Goal: Information Seeking & Learning: Learn about a topic

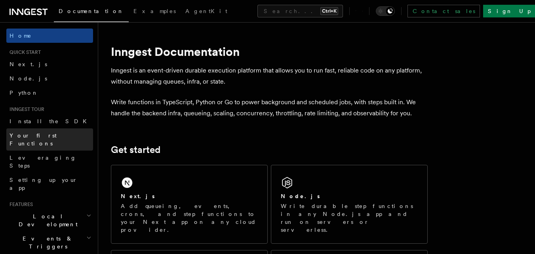
click at [23, 135] on span "Your first Functions" at bounding box center [33, 139] width 47 height 14
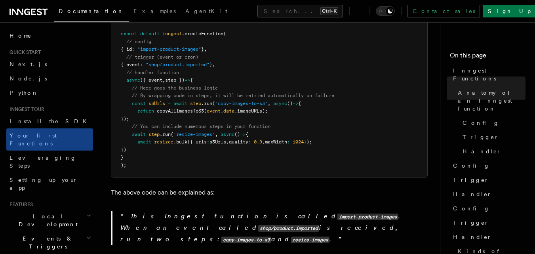
scroll to position [238, 0]
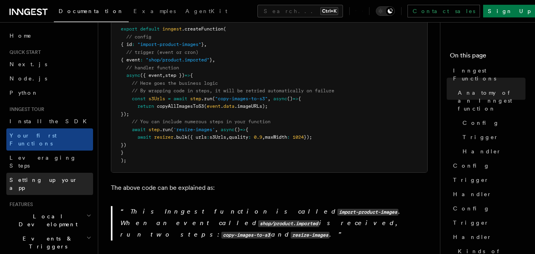
click at [32, 177] on span "Setting up your app" at bounding box center [44, 184] width 68 height 14
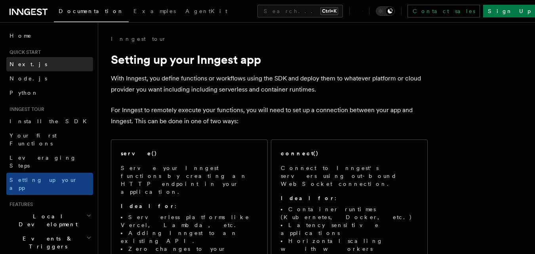
click at [28, 61] on link "Next.js" at bounding box center [49, 64] width 87 height 14
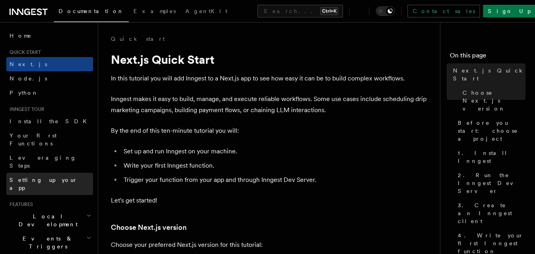
click at [37, 177] on span "Setting up your app" at bounding box center [44, 184] width 68 height 14
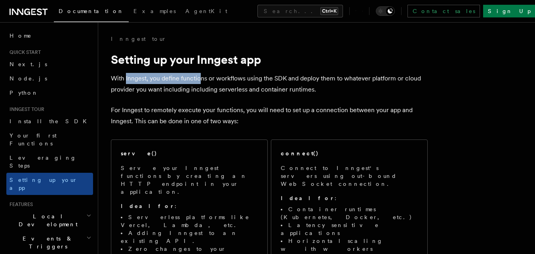
drag, startPoint x: 126, startPoint y: 80, endPoint x: 201, endPoint y: 77, distance: 75.7
click at [201, 77] on p "With Inngest, you define functions or workflows using the SDK and deploy them t…" at bounding box center [269, 84] width 317 height 22
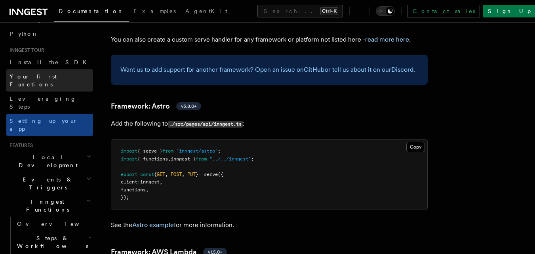
scroll to position [79, 0]
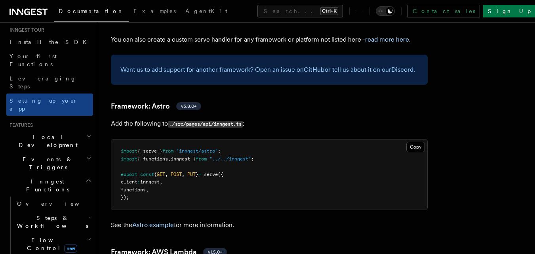
click at [77, 233] on h2 "Flow Control new" at bounding box center [53, 244] width 79 height 22
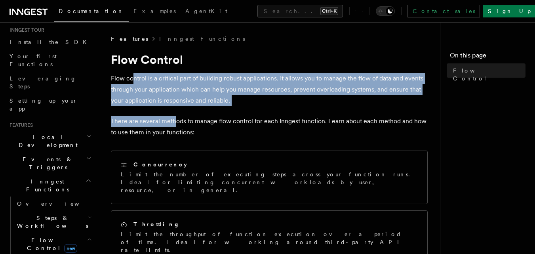
drag, startPoint x: 131, startPoint y: 77, endPoint x: 173, endPoint y: 119, distance: 58.8
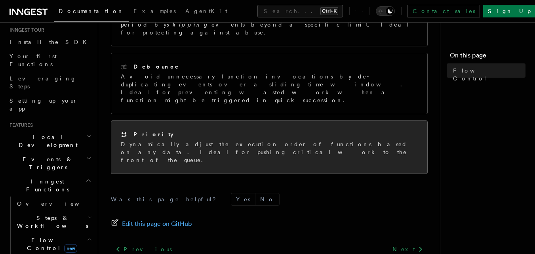
scroll to position [293, 0]
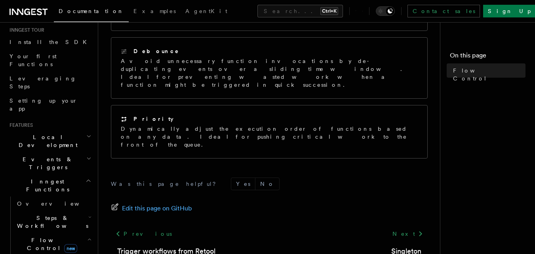
click at [61, 214] on span "Steps & Workflows" at bounding box center [51, 222] width 74 height 16
click at [48, 237] on span "Overview" at bounding box center [66, 240] width 82 height 6
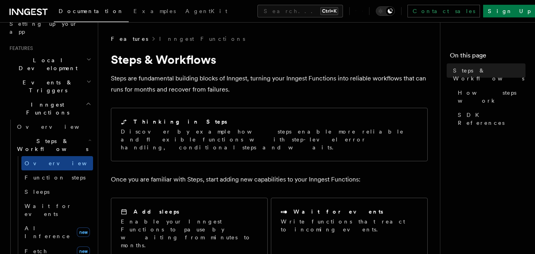
scroll to position [158, 0]
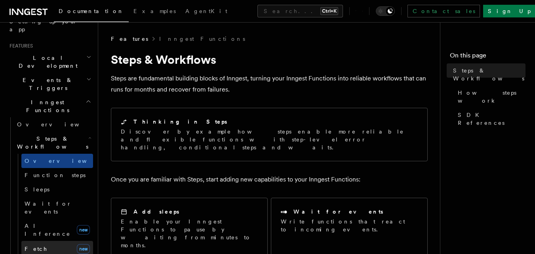
click at [42, 241] on link "Fetch new" at bounding box center [57, 249] width 72 height 16
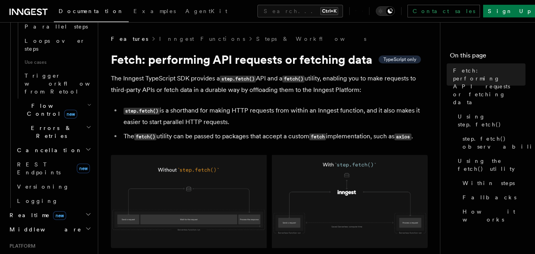
scroll to position [475, 0]
click at [19, 209] on span "Realtime new" at bounding box center [36, 213] width 60 height 8
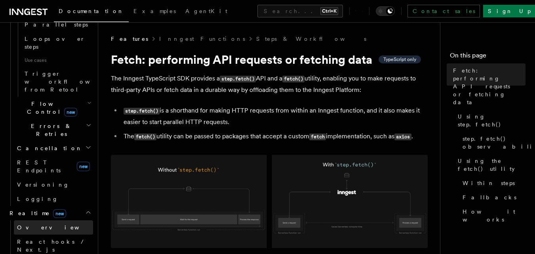
click at [46, 220] on link "Overview" at bounding box center [53, 227] width 79 height 14
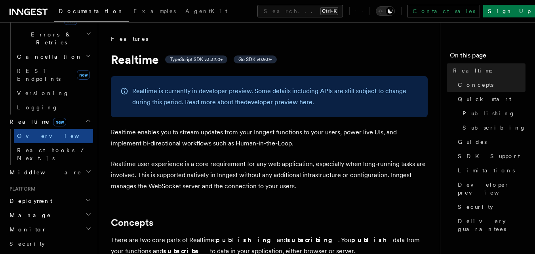
scroll to position [305, 0]
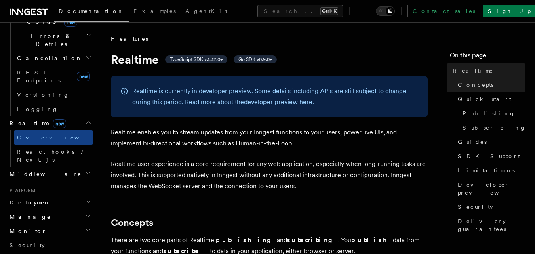
click at [41, 167] on h2 "Middleware" at bounding box center [49, 174] width 87 height 14
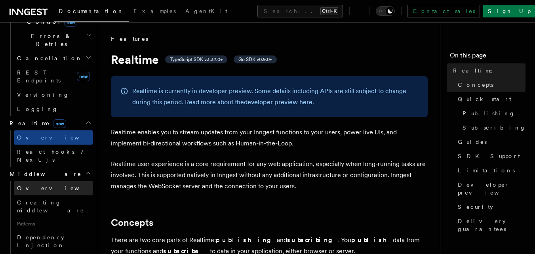
click at [40, 185] on span "Overview" at bounding box center [58, 188] width 82 height 6
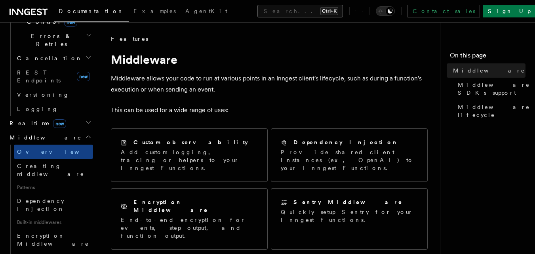
click at [266, 11] on button "Search... Ctrl+K" at bounding box center [300, 11] width 86 height 13
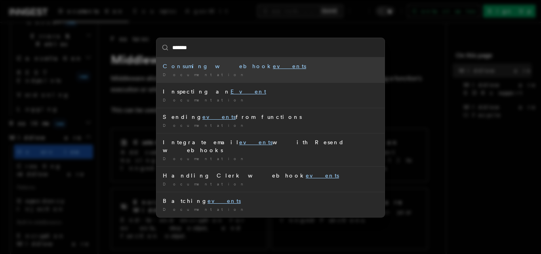
type input "********"
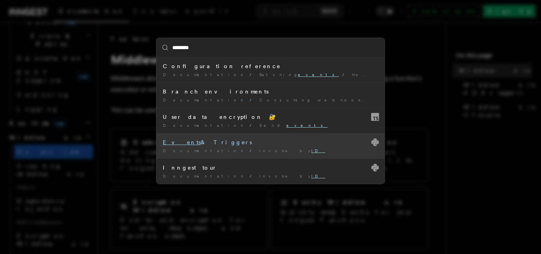
click at [259, 150] on span "Invoke by ID" at bounding box center [292, 150] width 66 height 5
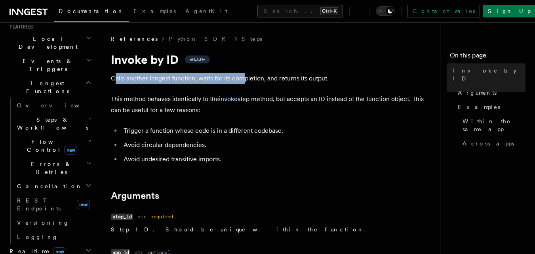
drag, startPoint x: 115, startPoint y: 77, endPoint x: 244, endPoint y: 80, distance: 129.1
click at [244, 80] on p "Calls another Inngest function, waits for its completion, and returns its outpu…" at bounding box center [269, 78] width 317 height 11
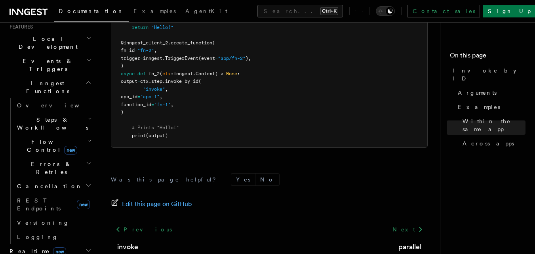
scroll to position [742, 0]
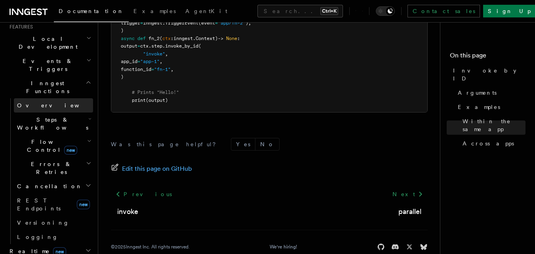
click at [42, 98] on link "Overview" at bounding box center [53, 105] width 79 height 14
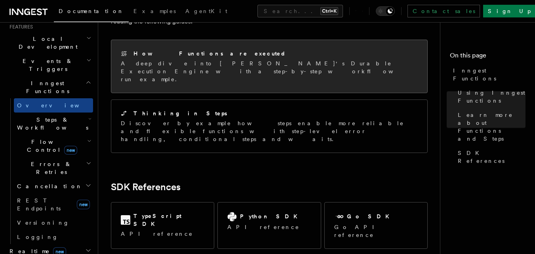
scroll to position [634, 0]
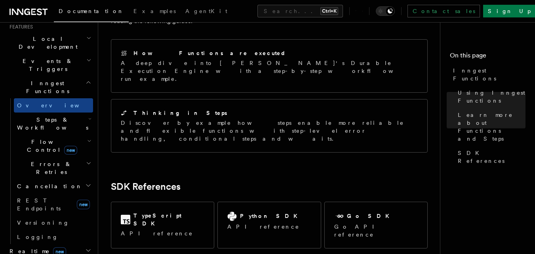
click at [51, 116] on span "Steps & Workflows" at bounding box center [51, 124] width 74 height 16
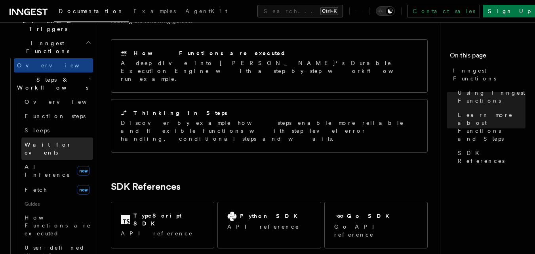
scroll to position [217, 0]
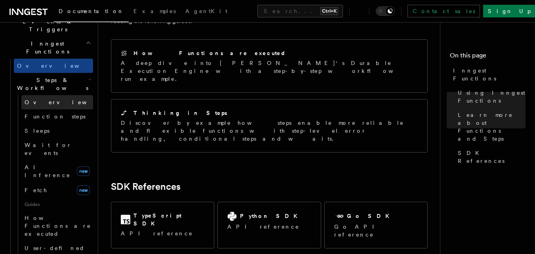
click at [44, 95] on link "Overview" at bounding box center [57, 102] width 72 height 14
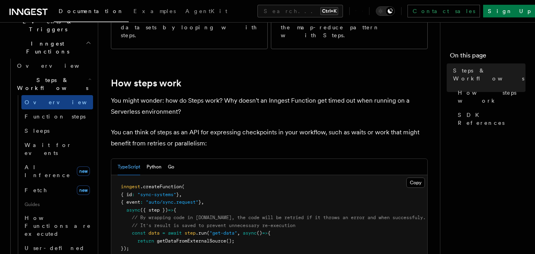
scroll to position [317, 0]
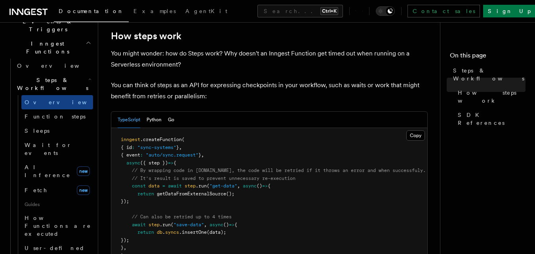
drag, startPoint x: 186, startPoint y: 154, endPoint x: 171, endPoint y: 170, distance: 22.2
click at [171, 170] on pre "inngest .createFunction ( { id : "sync-systems" } , { event : "auto/sync.reques…" at bounding box center [269, 197] width 316 height 139
drag, startPoint x: 135, startPoint y: 192, endPoint x: 228, endPoint y: 206, distance: 93.7
click at [228, 206] on pre "inngest .createFunction ( { id : "sync-systems" } , { event : "auto/sync.reques…" at bounding box center [269, 197] width 316 height 139
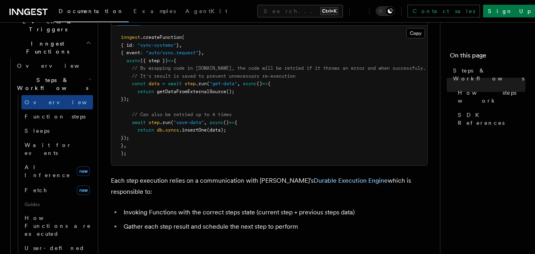
scroll to position [436, 0]
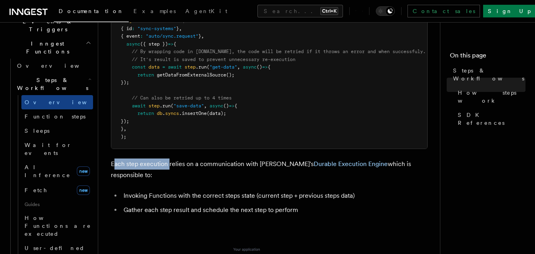
drag, startPoint x: 115, startPoint y: 139, endPoint x: 169, endPoint y: 139, distance: 53.5
click at [169, 158] on p "Each step execution relies on a communication with Inngest's Durable Execution …" at bounding box center [269, 169] width 317 height 22
drag, startPoint x: 381, startPoint y: 161, endPoint x: 390, endPoint y: 161, distance: 8.7
click at [382, 190] on li "Invoking Functions with the correct steps state (current step + previous steps …" at bounding box center [274, 195] width 306 height 11
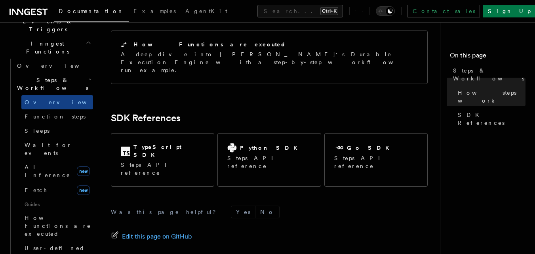
scroll to position [908, 0]
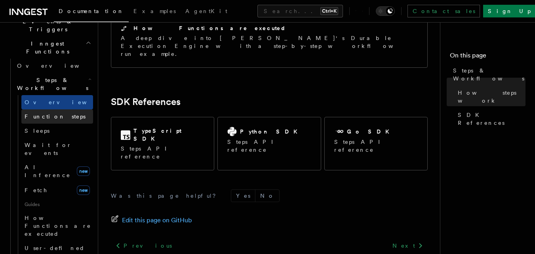
click at [56, 113] on span "Function steps" at bounding box center [55, 116] width 61 height 6
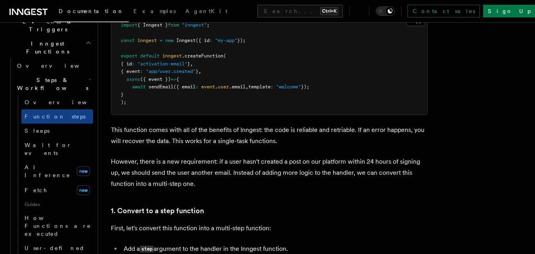
scroll to position [356, 0]
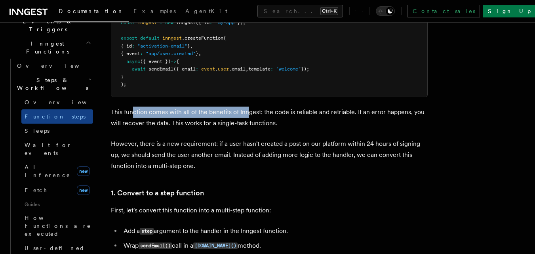
drag, startPoint x: 162, startPoint y: 112, endPoint x: 248, endPoint y: 114, distance: 86.7
click at [248, 114] on p "This function comes with all of the benefits of Inngest: the code is reliable a…" at bounding box center [269, 118] width 317 height 22
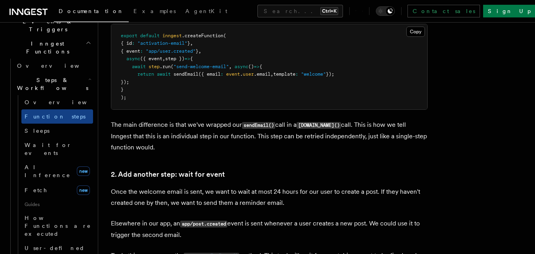
scroll to position [594, 0]
drag, startPoint x: 118, startPoint y: 124, endPoint x: 204, endPoint y: 126, distance: 86.3
click at [204, 126] on p "The main difference is that we've wrapped our sendEmail() call in a step.run() …" at bounding box center [269, 136] width 317 height 34
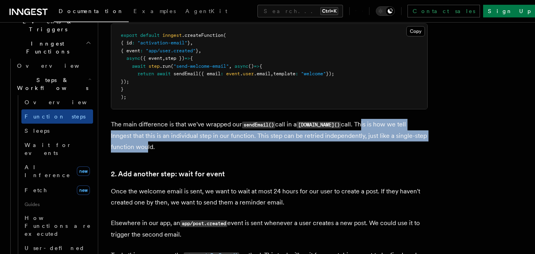
drag, startPoint x: 349, startPoint y: 122, endPoint x: 144, endPoint y: 143, distance: 206.6
click at [144, 143] on p "The main difference is that we've wrapped our sendEmail() call in a step.run() …" at bounding box center [269, 136] width 317 height 34
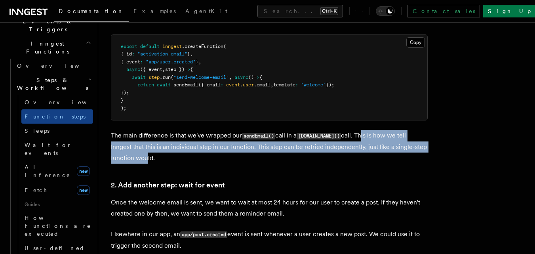
scroll to position [554, 0]
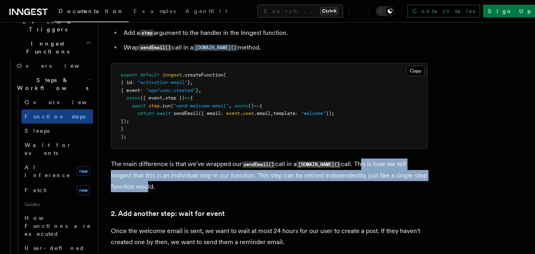
drag, startPoint x: 125, startPoint y: 97, endPoint x: 219, endPoint y: 97, distance: 94.2
click at [219, 97] on pre "export default inngest .createFunction ( { id : "activation-email" } , { event …" at bounding box center [269, 106] width 316 height 86
drag, startPoint x: 132, startPoint y: 106, endPoint x: 277, endPoint y: 106, distance: 144.9
click at [277, 106] on pre "export default inngest .createFunction ( { id : "activation-email" } , { event …" at bounding box center [269, 106] width 316 height 86
copy span "await step .run ( "send-welcome-email" , async () => {"
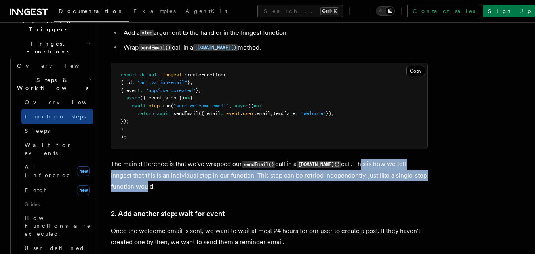
drag, startPoint x: 141, startPoint y: 118, endPoint x: 131, endPoint y: 119, distance: 9.9
click at [131, 119] on pre "export default inngest .createFunction ( { id : "activation-email" } , { event …" at bounding box center [269, 106] width 316 height 86
copy span "});"
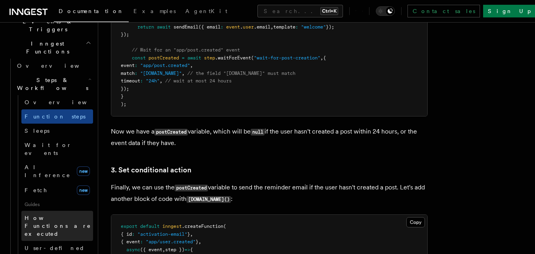
scroll to position [296, 0]
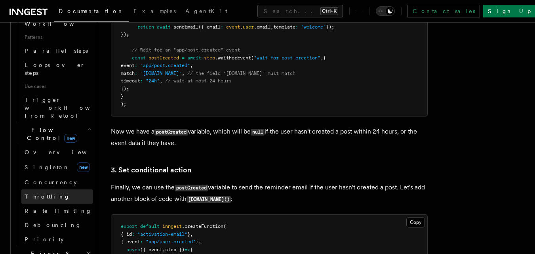
scroll to position [455, 0]
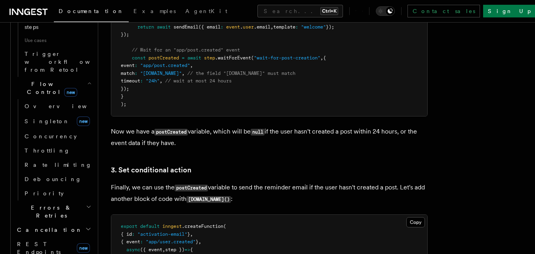
scroll to position [534, 0]
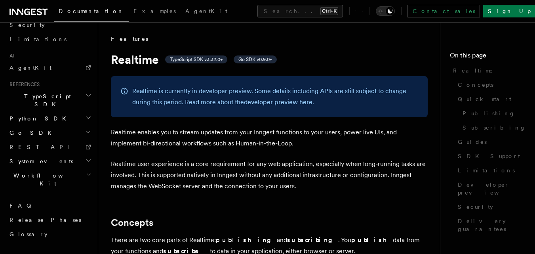
scroll to position [424, 0]
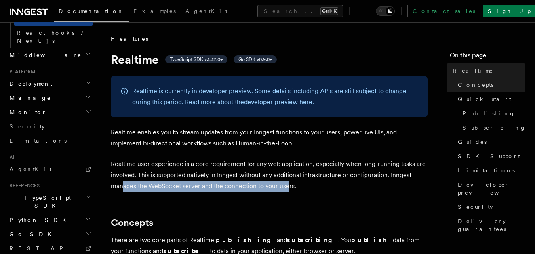
drag, startPoint x: 124, startPoint y: 185, endPoint x: 289, endPoint y: 188, distance: 165.1
click at [289, 188] on p "Realtime user experience is a core requirement for any web application, especia…" at bounding box center [269, 174] width 317 height 33
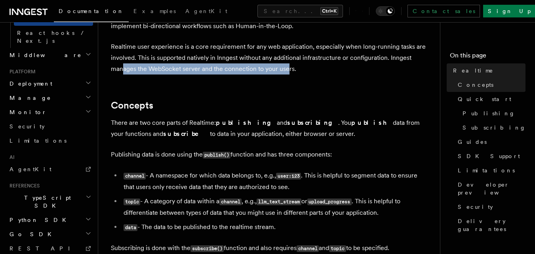
scroll to position [158, 0]
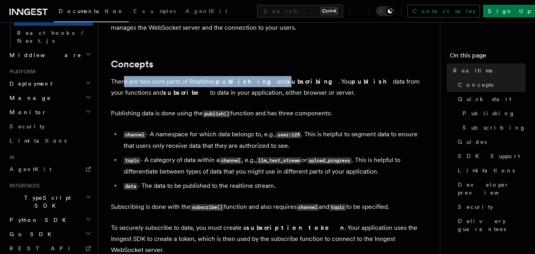
drag, startPoint x: 124, startPoint y: 83, endPoint x: 299, endPoint y: 74, distance: 175.6
click at [263, 83] on p "There are two core parts of Realtime: publishing and subscribing . You publish …" at bounding box center [269, 87] width 317 height 22
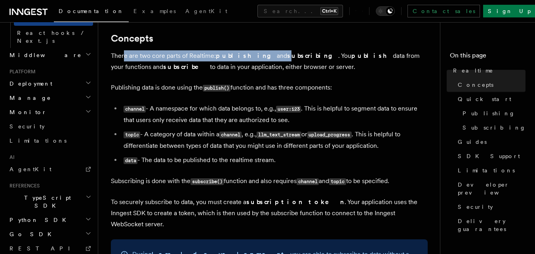
scroll to position [198, 0]
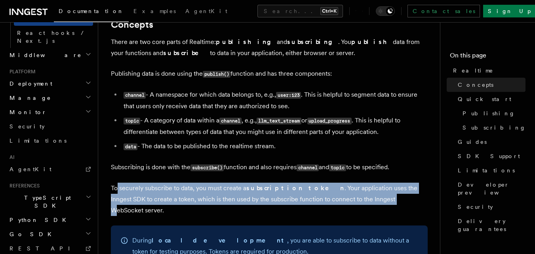
drag, startPoint x: 117, startPoint y: 187, endPoint x: 356, endPoint y: 200, distance: 239.1
click at [356, 200] on p "To securely subscribe to data, you must create a subscription token . Your appl…" at bounding box center [269, 199] width 317 height 33
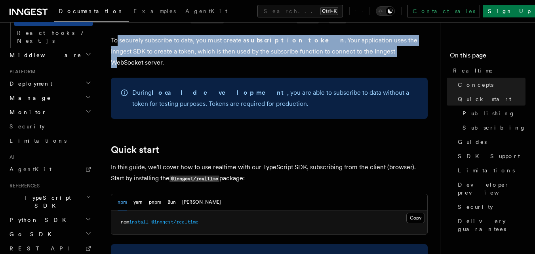
scroll to position [356, 0]
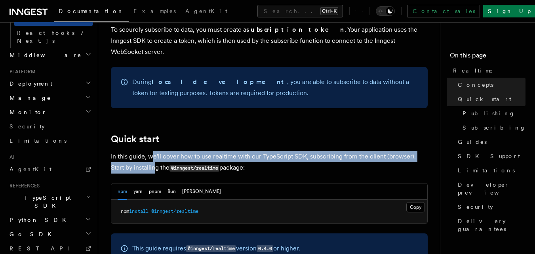
drag, startPoint x: 154, startPoint y: 144, endPoint x: 140, endPoint y: 157, distance: 19.3
click at [140, 157] on p "In this guide, we'll cover how to use realtime with our TypeScript SDK, subscri…" at bounding box center [269, 162] width 317 height 23
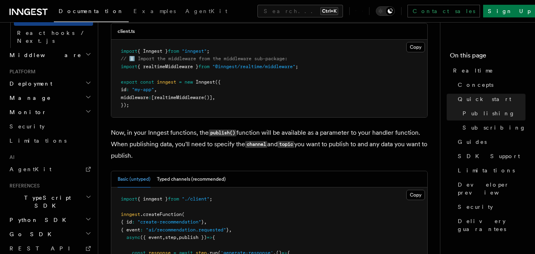
scroll to position [673, 0]
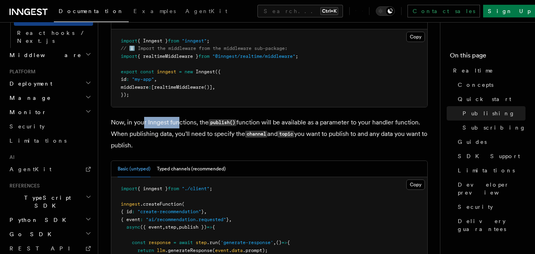
drag, startPoint x: 143, startPoint y: 111, endPoint x: 181, endPoint y: 114, distance: 37.3
click at [181, 117] on p "Now, in your Inngest functions, the publish() function will be available as a p…" at bounding box center [269, 134] width 317 height 34
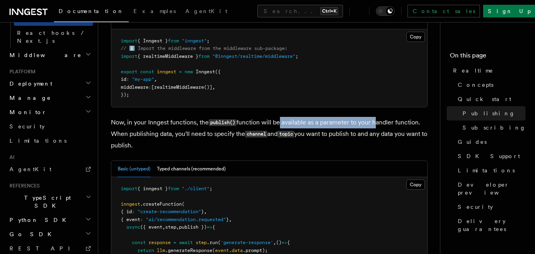
drag, startPoint x: 281, startPoint y: 111, endPoint x: 375, endPoint y: 114, distance: 93.5
click at [375, 117] on p "Now, in your Inngest functions, the publish() function will be available as a p…" at bounding box center [269, 134] width 317 height 34
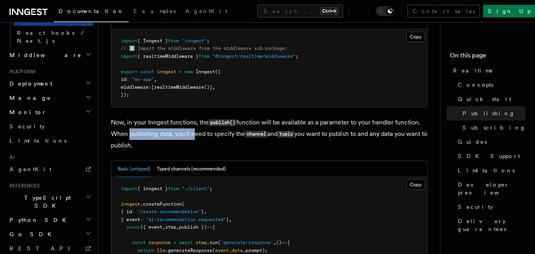
drag, startPoint x: 126, startPoint y: 124, endPoint x: 192, endPoint y: 123, distance: 65.7
click at [192, 123] on p "Now, in your Inngest functions, the publish() function will be available as a p…" at bounding box center [269, 134] width 317 height 34
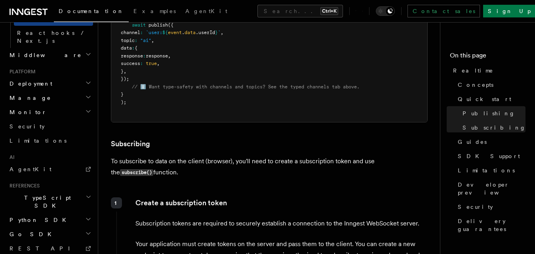
scroll to position [950, 0]
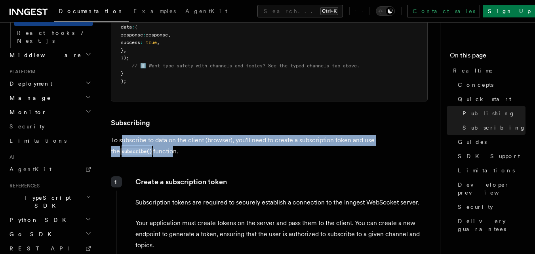
drag, startPoint x: 123, startPoint y: 131, endPoint x: 150, endPoint y: 143, distance: 29.1
click at [129, 139] on p "To subscribe to data on the client (browser), you'll need to create a subscript…" at bounding box center [269, 146] width 317 height 23
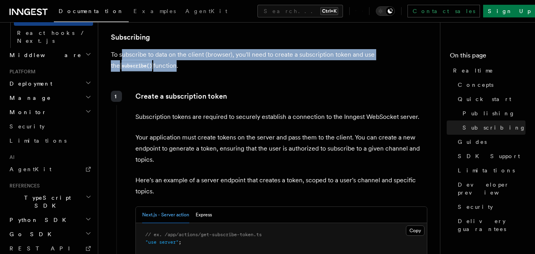
scroll to position [1029, 0]
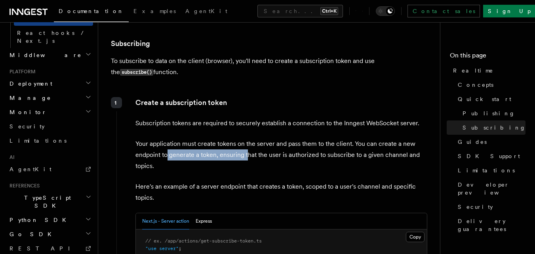
drag, startPoint x: 167, startPoint y: 143, endPoint x: 246, endPoint y: 147, distance: 79.3
click at [246, 147] on p "Your application must create tokens on the server and pass them to the client. …" at bounding box center [281, 154] width 292 height 33
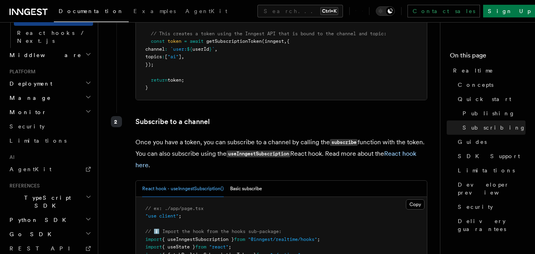
scroll to position [1346, 0]
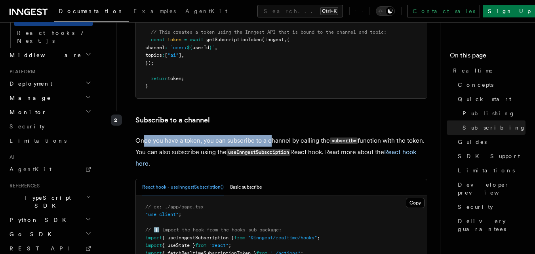
drag, startPoint x: 144, startPoint y: 128, endPoint x: 269, endPoint y: 128, distance: 125.5
click at [269, 135] on p "Once you have a token, you can subscribe to a channel by calling the subscribe …" at bounding box center [281, 152] width 292 height 34
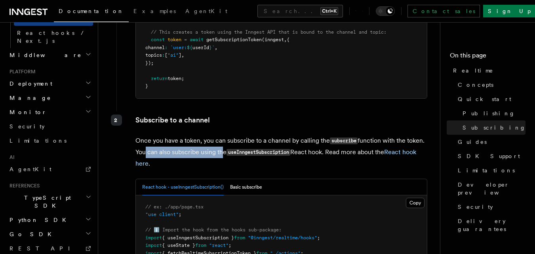
drag, startPoint x: 141, startPoint y: 141, endPoint x: 218, endPoint y: 142, distance: 77.2
click at [218, 142] on p "Once you have a token, you can subscribe to a channel by calling the subscribe …" at bounding box center [281, 152] width 292 height 34
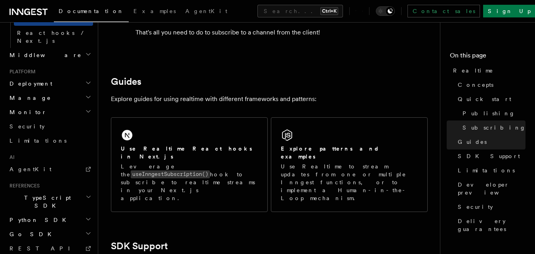
scroll to position [1742, 0]
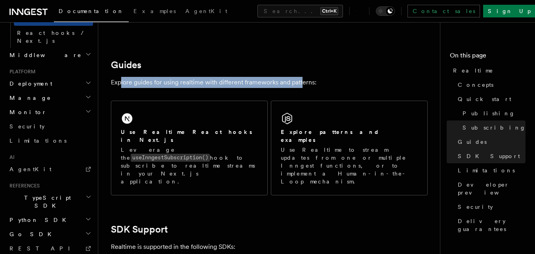
drag, startPoint x: 120, startPoint y: 72, endPoint x: 300, endPoint y: 71, distance: 180.6
click at [300, 77] on p "Explore guides for using realtime with different frameworks and patterns:" at bounding box center [269, 82] width 317 height 11
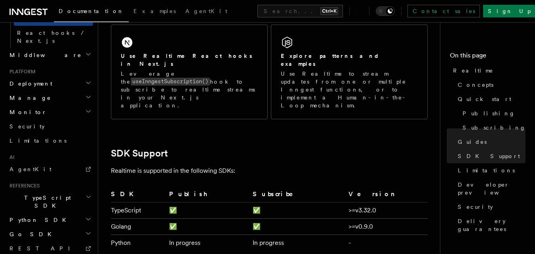
scroll to position [1821, 0]
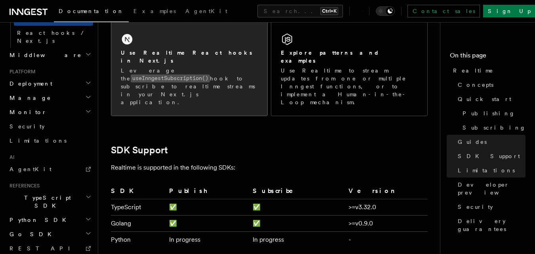
click at [177, 49] on h2 "Use Realtime React hooks in Next.js" at bounding box center [189, 57] width 137 height 16
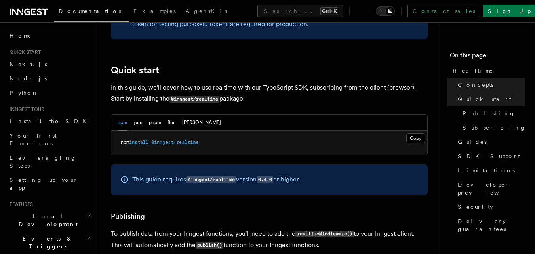
scroll to position [436, 0]
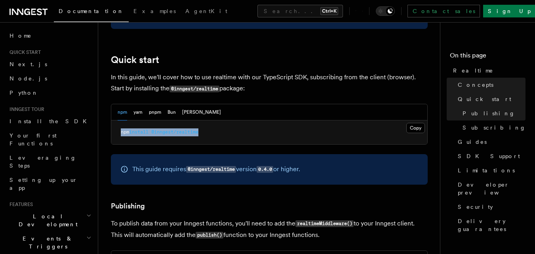
drag, startPoint x: 192, startPoint y: 121, endPoint x: 122, endPoint y: 120, distance: 70.5
click at [122, 120] on pre "npm install @inngest/realtime" at bounding box center [269, 132] width 316 height 24
copy span "npm install @inngest/realtime"
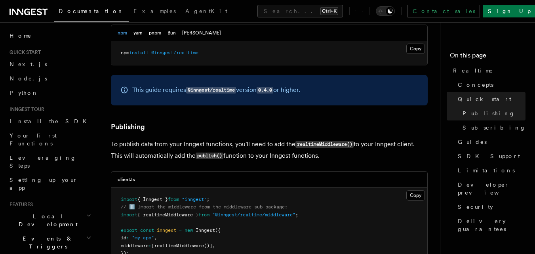
scroll to position [554, 0]
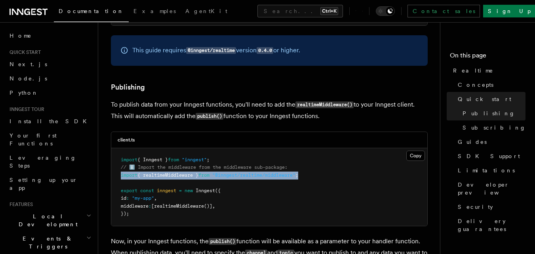
drag, startPoint x: 312, startPoint y: 165, endPoint x: 121, endPoint y: 164, distance: 190.9
click at [121, 164] on pre "import { Inngest } from "inngest" ; // ℹ️ Import the middleware from the middle…" at bounding box center [269, 187] width 316 height 78
copy span "import { realtimeMiddleware } from "@inngest/realtime/middleware" ;"
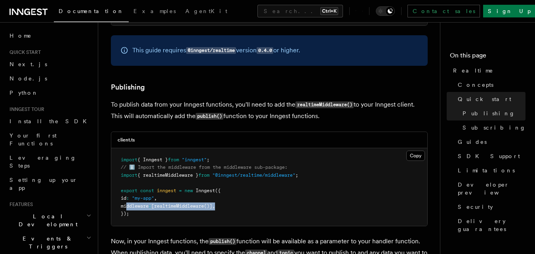
drag, startPoint x: 225, startPoint y: 195, endPoint x: 127, endPoint y: 196, distance: 98.2
click at [127, 196] on pre "import { Inngest } from "inngest" ; // ℹ️ Import the middleware from the middle…" at bounding box center [269, 187] width 316 height 78
copy span "middleware : [ realtimeMiddleware ()] ,"
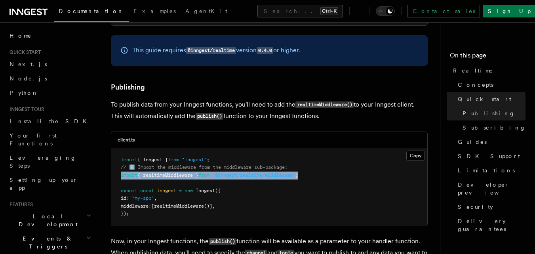
drag, startPoint x: 312, startPoint y: 163, endPoint x: 121, endPoint y: 165, distance: 191.3
click at [121, 165] on pre "import { Inngest } from "inngest" ; // ℹ️ Import the middleware from the middle…" at bounding box center [269, 187] width 316 height 78
copy span "import { realtimeMiddleware } from "@inngest/realtime/middleware" ;"
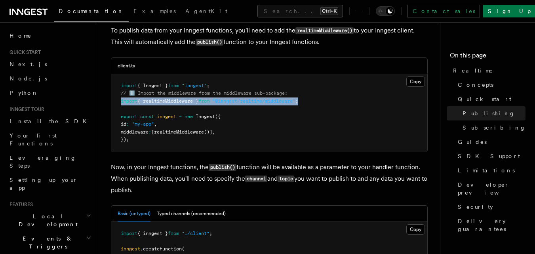
scroll to position [713, 0]
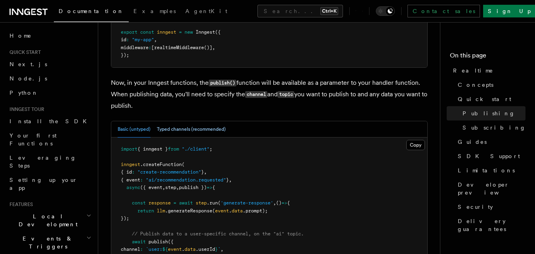
click at [183, 121] on button "Typed channels (recommended)" at bounding box center [191, 129] width 69 height 16
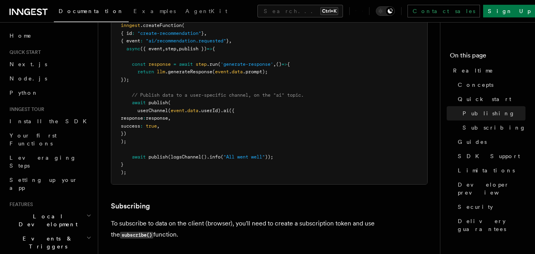
scroll to position [1029, 0]
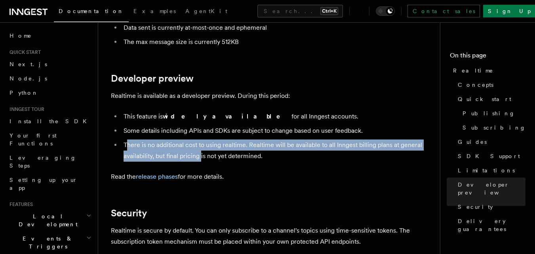
drag, startPoint x: 128, startPoint y: 110, endPoint x: 201, endPoint y: 122, distance: 73.4
click at [201, 139] on li "There is no additional cost to using realtime. Realtime will be available to al…" at bounding box center [274, 150] width 306 height 22
click at [164, 173] on link "release phases" at bounding box center [157, 177] width 42 height 8
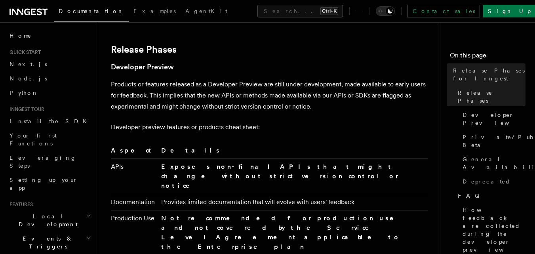
scroll to position [475, 0]
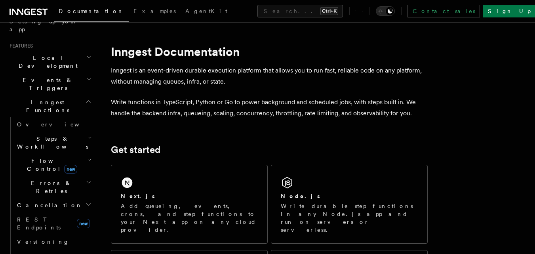
scroll to position [198, 0]
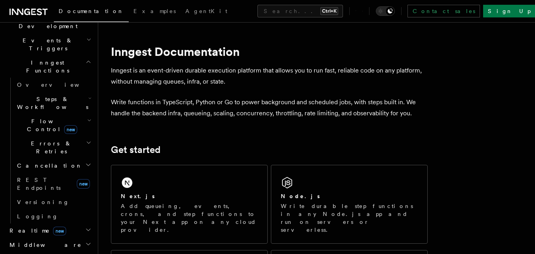
click at [19, 226] on span "Realtime new" at bounding box center [36, 230] width 60 height 8
click at [35, 242] on span "Overview" at bounding box center [58, 245] width 82 height 6
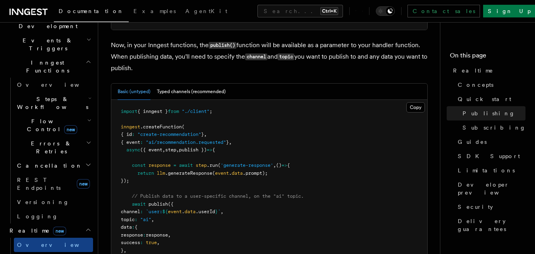
scroll to position [752, 0]
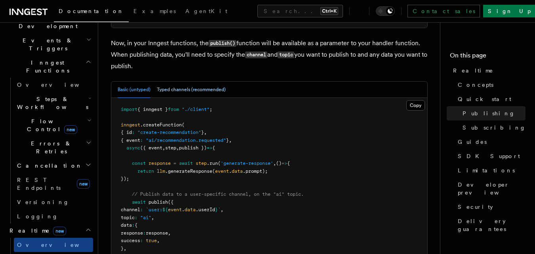
click at [186, 82] on button "Typed channels (recommended)" at bounding box center [191, 90] width 69 height 16
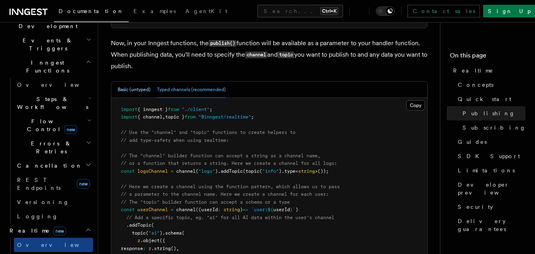
click at [135, 82] on button "Basic (untyped)" at bounding box center [134, 90] width 33 height 16
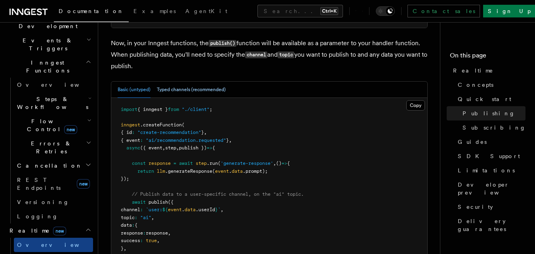
click at [193, 82] on button "Typed channels (recommended)" at bounding box center [191, 90] width 69 height 16
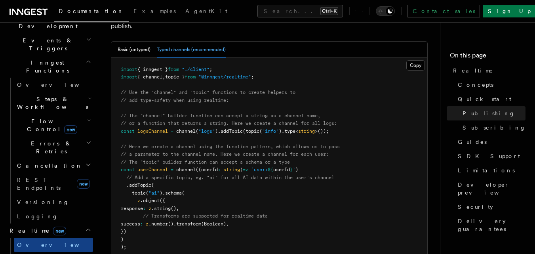
scroll to position [792, 0]
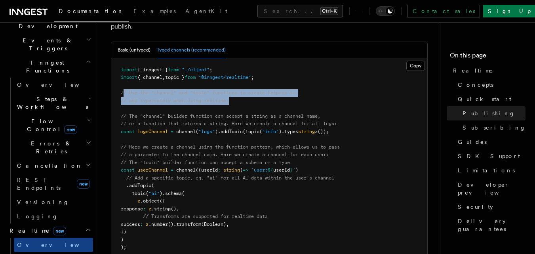
drag, startPoint x: 125, startPoint y: 81, endPoint x: 317, endPoint y: 88, distance: 192.2
click at [317, 88] on pre "import { inngest } from "./client" ; import { channel , topic } from "@inngest/…" at bounding box center [269, 239] width 316 height 363
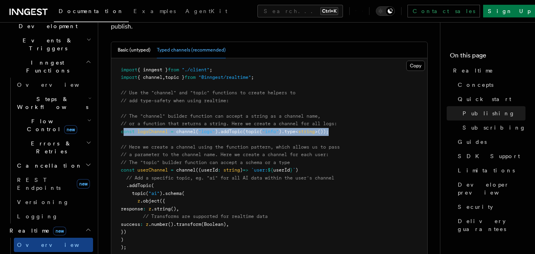
drag, startPoint x: 125, startPoint y: 119, endPoint x: 339, endPoint y: 118, distance: 213.8
click at [339, 118] on pre "import { inngest } from "./client" ; import { channel , topic } from "@inngest/…" at bounding box center [269, 239] width 316 height 363
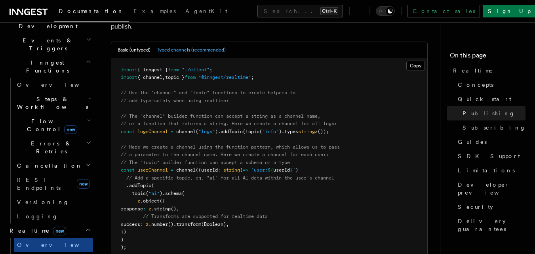
click at [178, 96] on pre "import { inngest } from "./client" ; import { channel , topic } from "@inngest/…" at bounding box center [269, 239] width 316 height 363
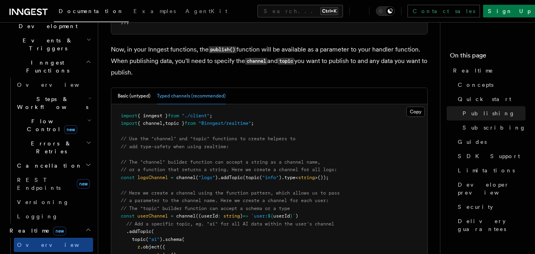
scroll to position [752, 0]
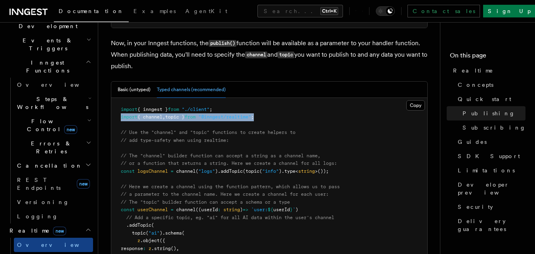
drag, startPoint x: 266, startPoint y: 105, endPoint x: 122, endPoint y: 105, distance: 144.9
copy span "import { channel , topic } from "@inngest/realtime" ;"
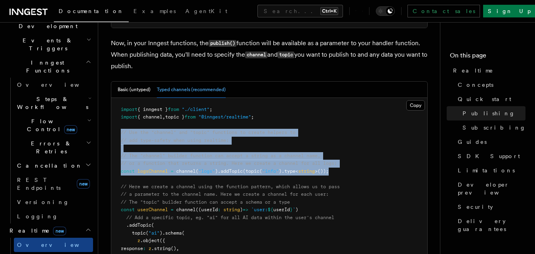
drag, startPoint x: 280, startPoint y: 160, endPoint x: 117, endPoint y: 123, distance: 166.9
copy code "// Use the "channel" and "topic" functions to create helpers to // add type-saf…"
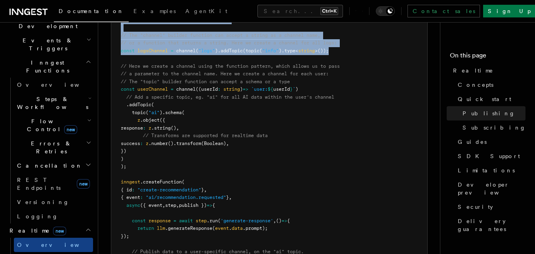
scroll to position [871, 0]
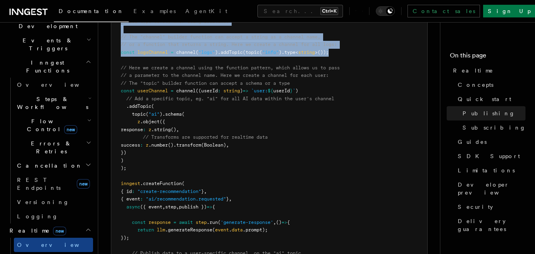
drag, startPoint x: 133, startPoint y: 158, endPoint x: 114, endPoint y: 58, distance: 101.3
click at [114, 58] on pre "import { inngest } from "./client" ; import { channel , topic } from "@inngest/…" at bounding box center [269, 160] width 316 height 363
copy code "// Here we create a channel using the function pattern, which allows us to pass…"
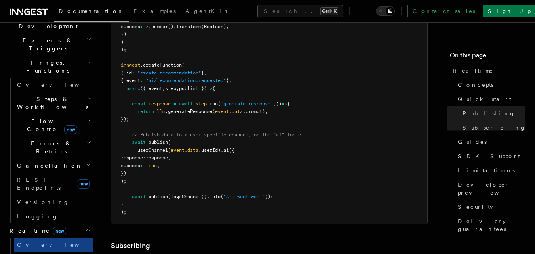
scroll to position [990, 0]
drag, startPoint x: 133, startPoint y: 129, endPoint x: 139, endPoint y: 168, distance: 39.4
click at [139, 168] on pre "import { inngest } from "./client" ; import { channel , topic } from "@inngest/…" at bounding box center [269, 41] width 316 height 363
copy code "await publish ( userChannel ( event . data .userId) .ai ({ response : response …"
drag, startPoint x: 132, startPoint y: 122, endPoint x: 143, endPoint y: 167, distance: 46.7
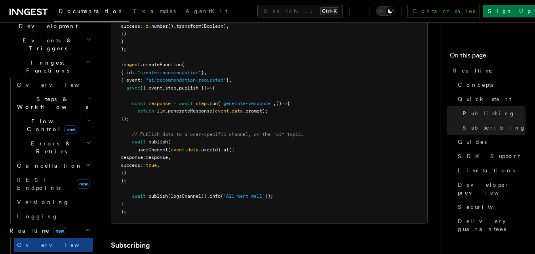
click at [143, 167] on pre "import { inngest } from "./client" ; import { channel , topic } from "@inngest/…" at bounding box center [269, 41] width 316 height 363
copy code "// Publish data to a user-specific channel, on the "ai" topic. await publish ( …"
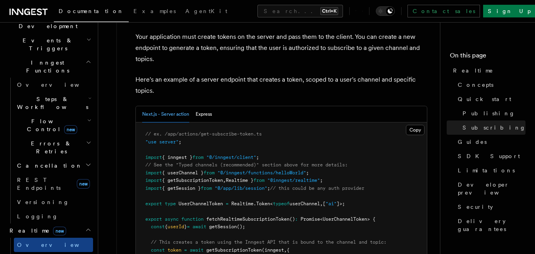
scroll to position [1346, 0]
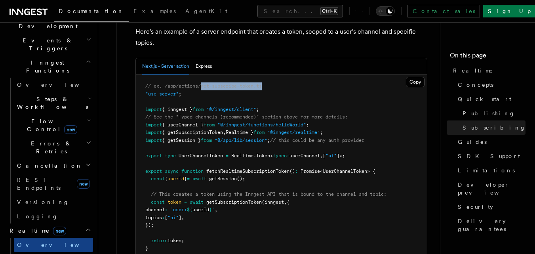
drag, startPoint x: 239, startPoint y: 75, endPoint x: 203, endPoint y: 75, distance: 36.0
click at [203, 83] on span "// ex. /app/actions/get-subscribe-token.ts" at bounding box center [203, 86] width 116 height 6
copy span "get-subscribe-token.ts"
click at [412, 77] on button "Copy Copied" at bounding box center [415, 82] width 19 height 10
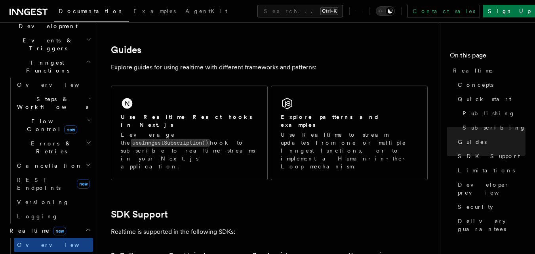
scroll to position [1940, 0]
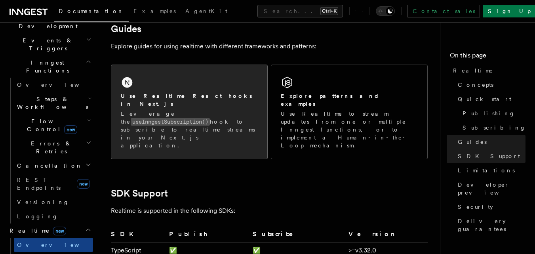
click at [198, 73] on div "Use Realtime React hooks in Next.js Leverage the useInngestSubscription() hook …" at bounding box center [189, 112] width 156 height 94
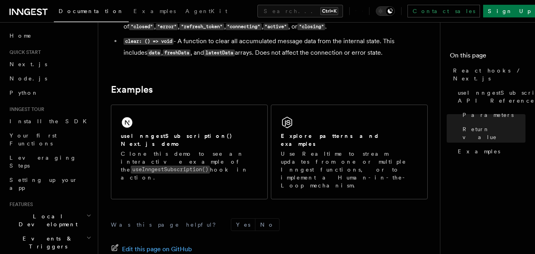
scroll to position [792, 0]
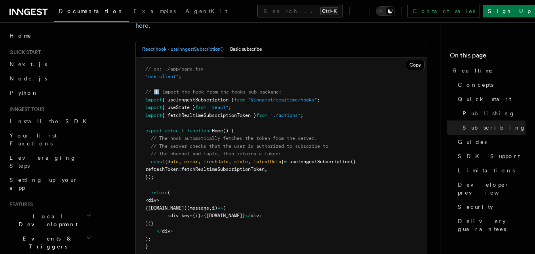
scroll to position [1497, 0]
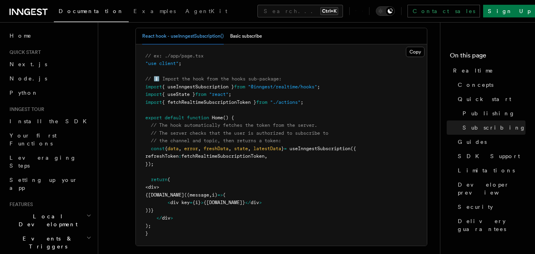
drag, startPoint x: 151, startPoint y: 136, endPoint x: 166, endPoint y: 153, distance: 21.9
click at [166, 153] on pre "// ex: ./app/page.tsx "use client" ; // ℹ️ Import the hook from the hooks sub-p…" at bounding box center [281, 144] width 291 height 201
copy code "const { data , error , freshData , state , latestData } = useInngestSubscriptio…"
drag, startPoint x: 162, startPoint y: 184, endPoint x: 173, endPoint y: 199, distance: 18.5
click at [173, 199] on pre "// ex: ./app/page.tsx "use client" ; // ℹ️ Import the hook from the hooks sub-p…" at bounding box center [281, 144] width 291 height 201
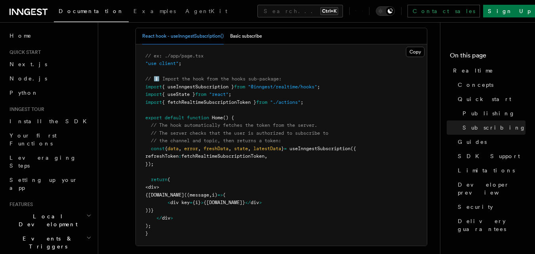
click at [192, 187] on pre "// ex: ./app/page.tsx "use client" ; // ℹ️ Import the hook from the hooks sub-p…" at bounding box center [281, 144] width 291 height 201
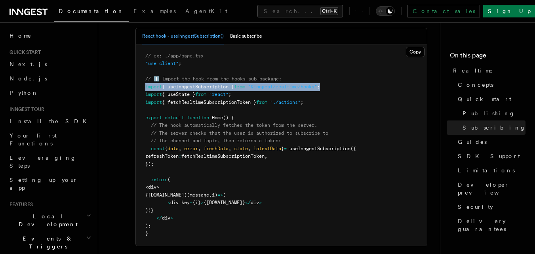
drag, startPoint x: 334, startPoint y: 76, endPoint x: 145, endPoint y: 76, distance: 188.5
click at [145, 76] on pre "// ex: ./app/page.tsx "use client" ; // ℹ️ Import the hook from the hooks sub-p…" at bounding box center [281, 144] width 291 height 201
copy span "import { useInngestSubscription } from "@inngest/realtime/hooks" ;"
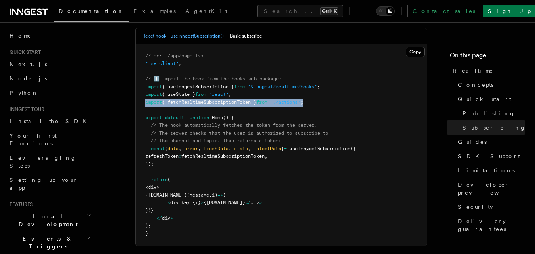
drag, startPoint x: 316, startPoint y: 91, endPoint x: 146, endPoint y: 92, distance: 170.3
click at [146, 92] on pre "// ex: ./app/page.tsx "use client" ; // ℹ️ Import the hook from the hooks sub-p…" at bounding box center [281, 144] width 291 height 201
copy span "import { fetchRealtimeSubscriptionToken } from "./actions" ;"
drag, startPoint x: 172, startPoint y: 200, endPoint x: 140, endPoint y: 185, distance: 35.1
click at [140, 185] on pre "// ex: ./app/page.tsx "use client" ; // ℹ️ Import the hook from the hooks sub-p…" at bounding box center [281, 144] width 291 height 201
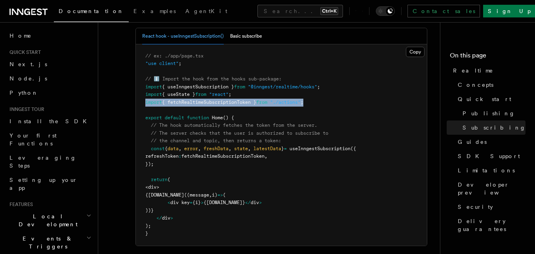
copy code "{data.map((message , i) => ( < div key = {i} > {message.data} </ div > ))}"
